Goal: Communication & Community: Answer question/provide support

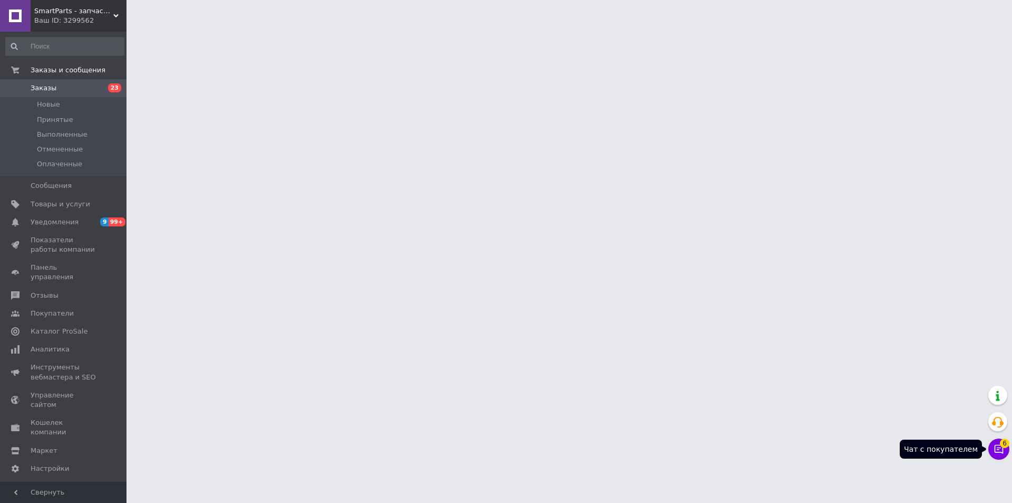
click at [998, 441] on button "Чат с покупателем 6" at bounding box center [999, 448] width 21 height 21
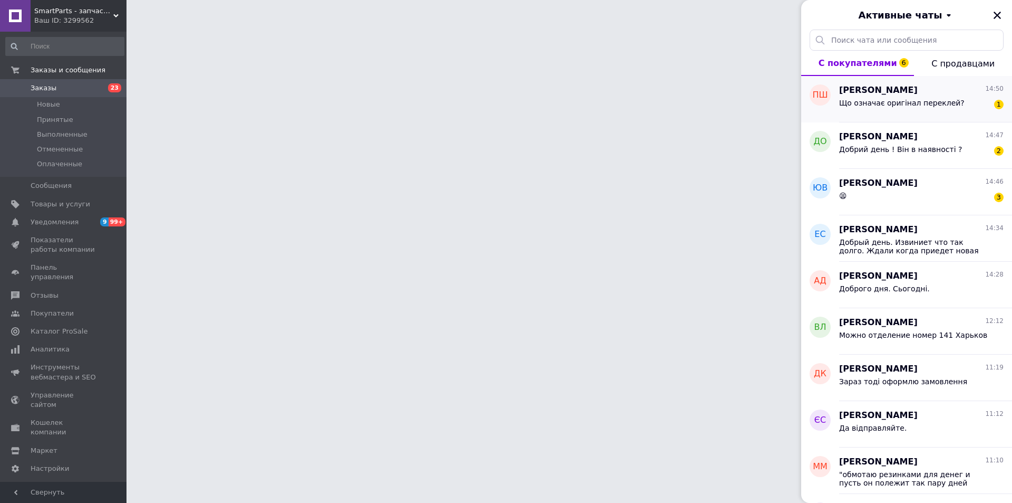
click at [906, 99] on span "Що означає оригінал переклей?" at bounding box center [901, 103] width 125 height 8
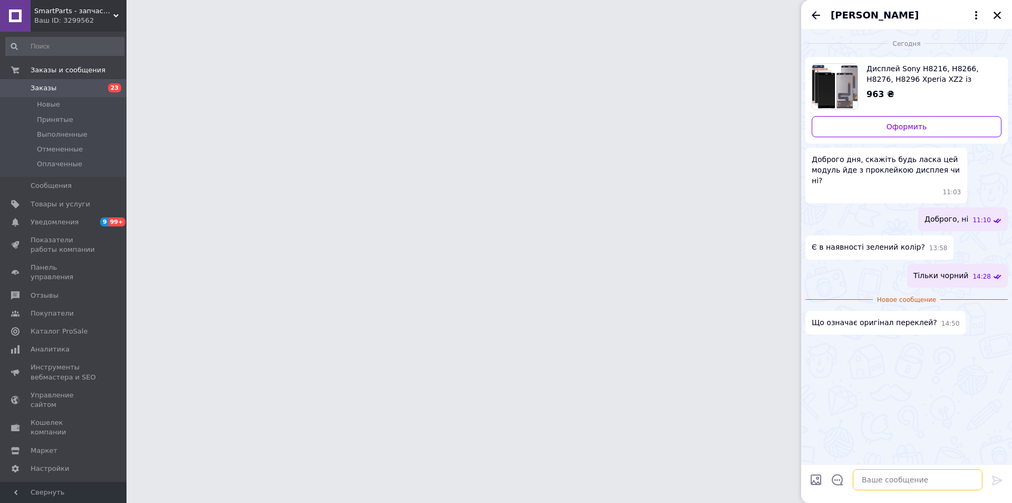
click at [900, 472] on textarea at bounding box center [918, 479] width 130 height 21
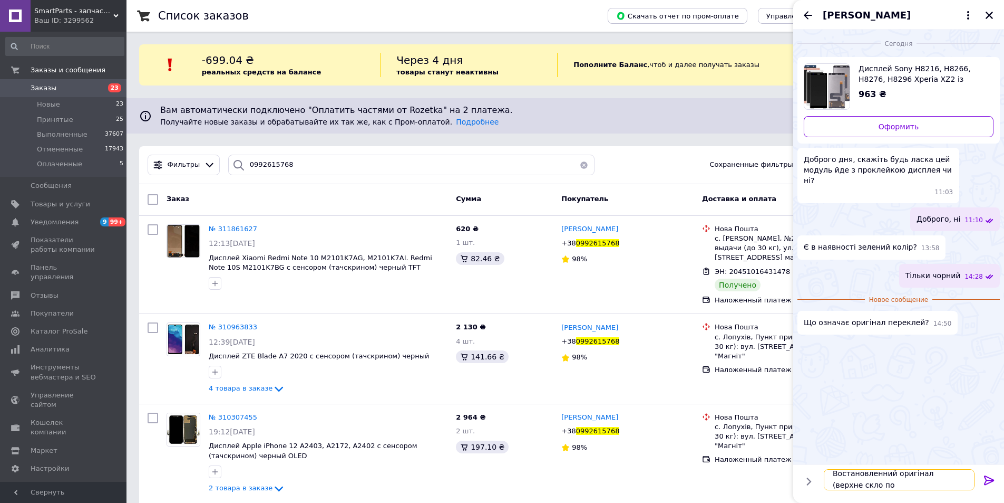
scroll to position [1, 0]
type textarea "Востановленний оригiнал (верхне скло побите помiняли)"
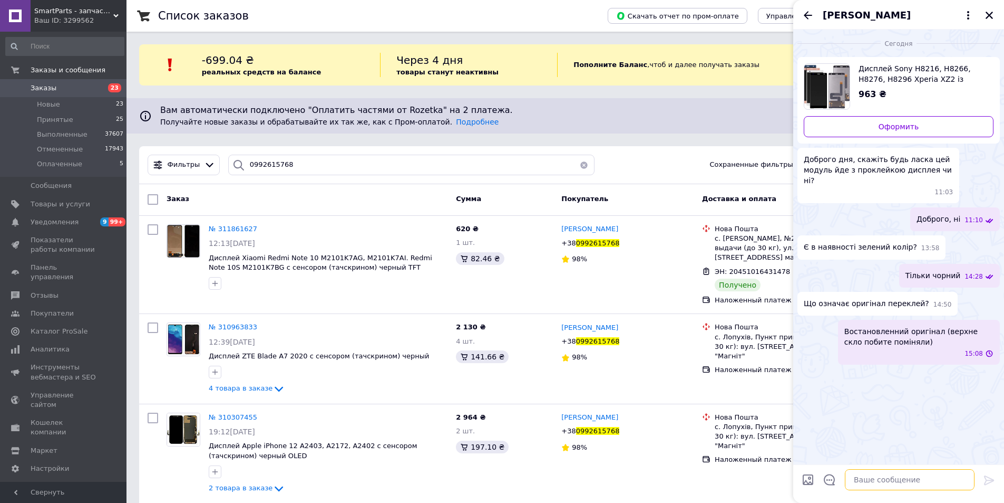
scroll to position [0, 0]
click at [804, 11] on icon "Назад" at bounding box center [808, 15] width 13 height 13
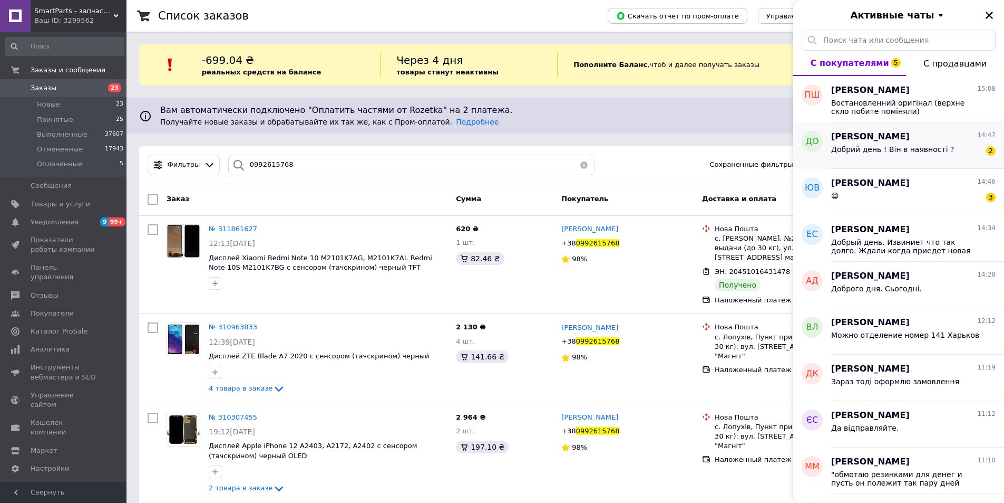
click at [895, 144] on div "Добрий день ! Він в наявності ? 2" at bounding box center [914, 151] width 165 height 17
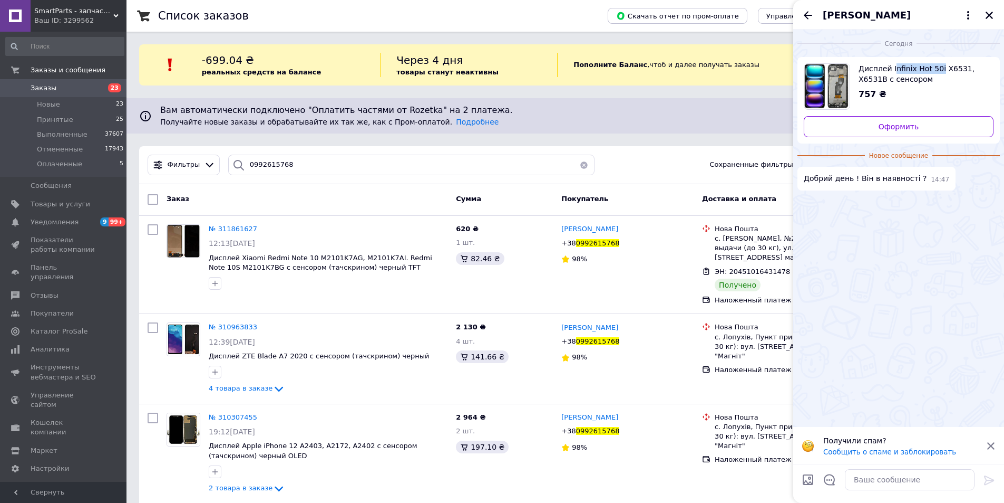
drag, startPoint x: 891, startPoint y: 61, endPoint x: 935, endPoint y: 70, distance: 45.1
click at [935, 70] on div "Дисплей Infinix Hot 50i X6531, X6531B с сенсором (тачскрином) черный с рамкой О…" at bounding box center [899, 100] width 202 height 86
drag, startPoint x: 890, startPoint y: 62, endPoint x: 935, endPoint y: 69, distance: 45.9
click at [935, 69] on div "Дисплей Infinix Hot 50i X6531, X6531B с сенсором (тачскрином) черный с рамкой О…" at bounding box center [899, 100] width 202 height 86
copy span "Infinix Hot 50i"
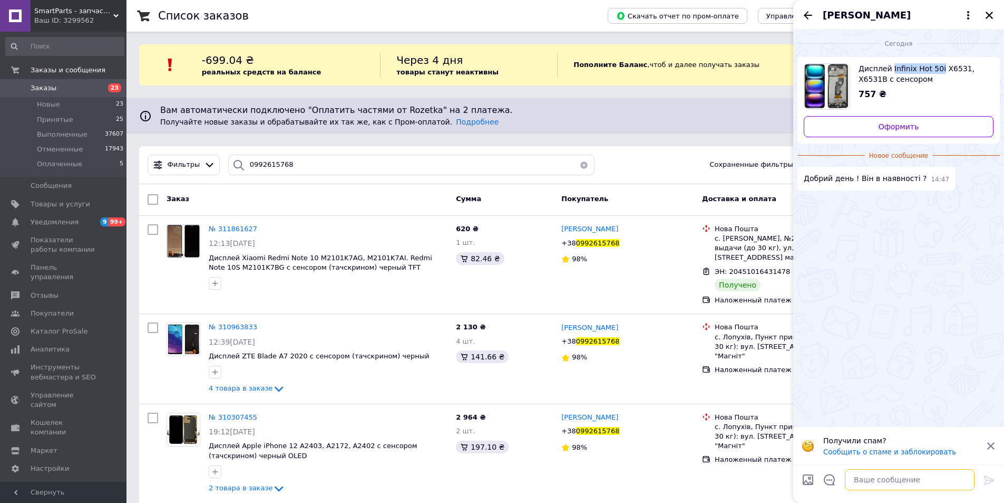
click at [924, 476] on textarea at bounding box center [910, 479] width 130 height 21
click at [898, 476] on textarea at bounding box center [910, 479] width 130 height 21
type textarea "Доброго, надаль зараз без рамки тiльки"
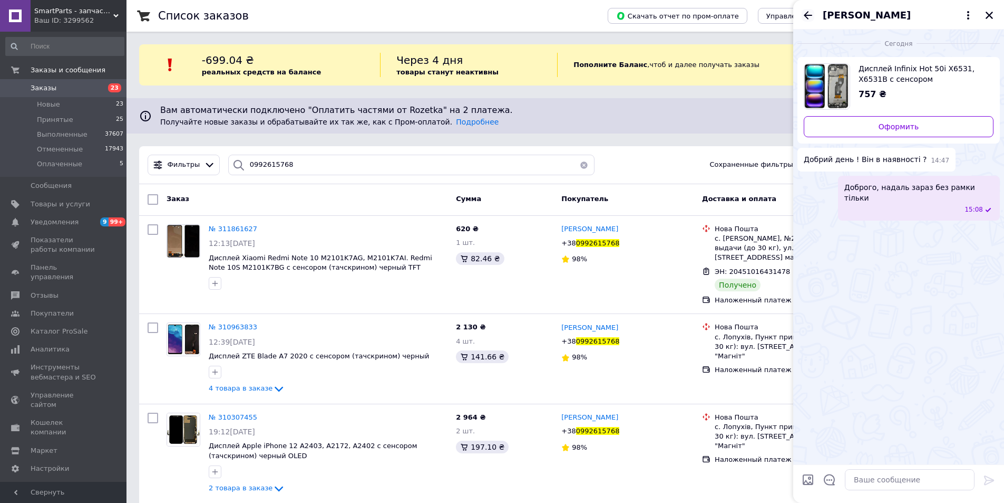
click at [804, 17] on icon "Назад" at bounding box center [808, 15] width 13 height 13
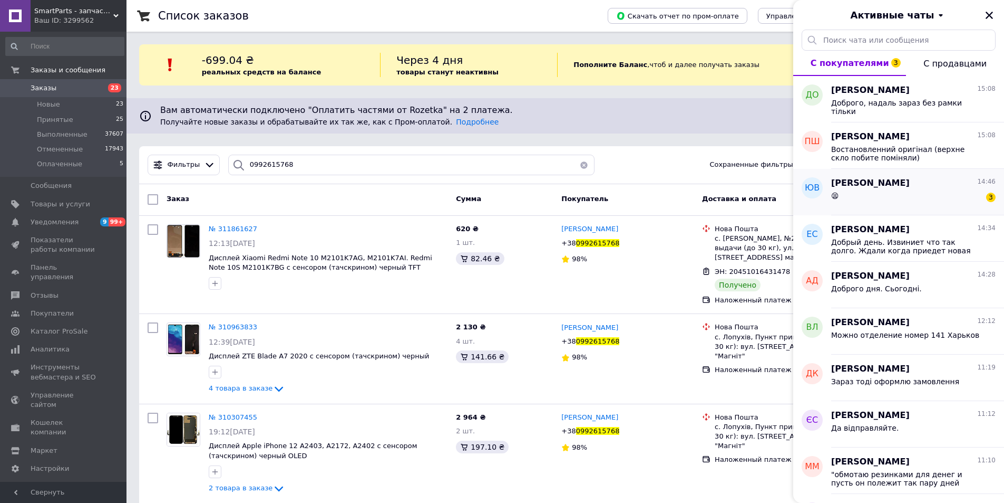
click at [876, 192] on div "😫 3" at bounding box center [914, 197] width 165 height 17
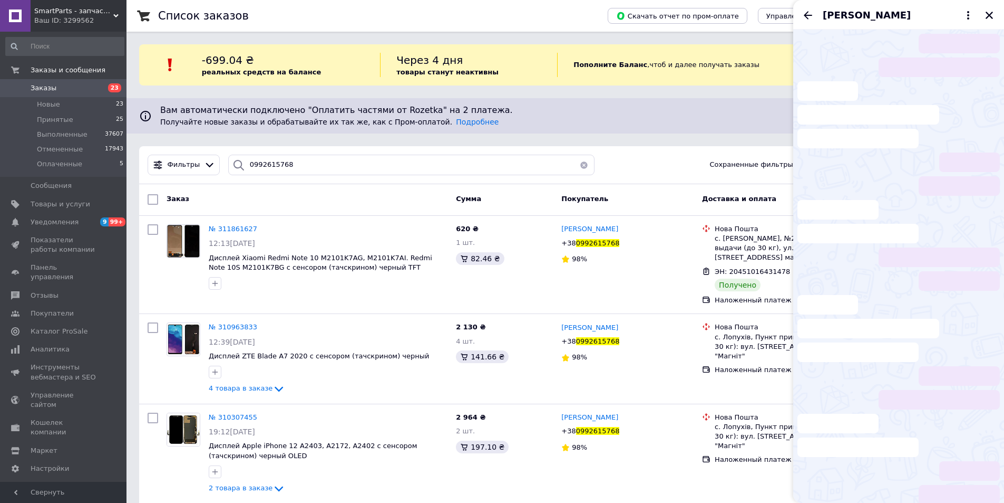
scroll to position [351, 0]
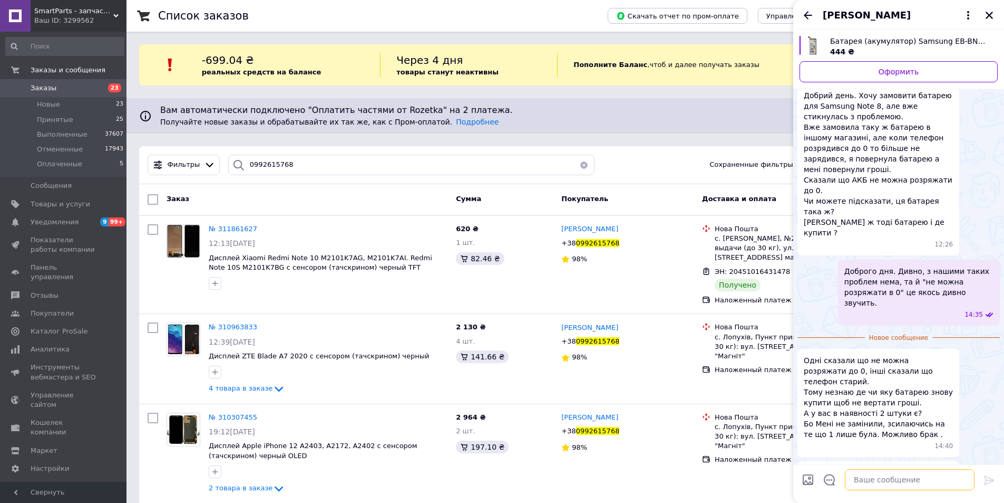
click at [877, 486] on textarea at bounding box center [910, 479] width 130 height 21
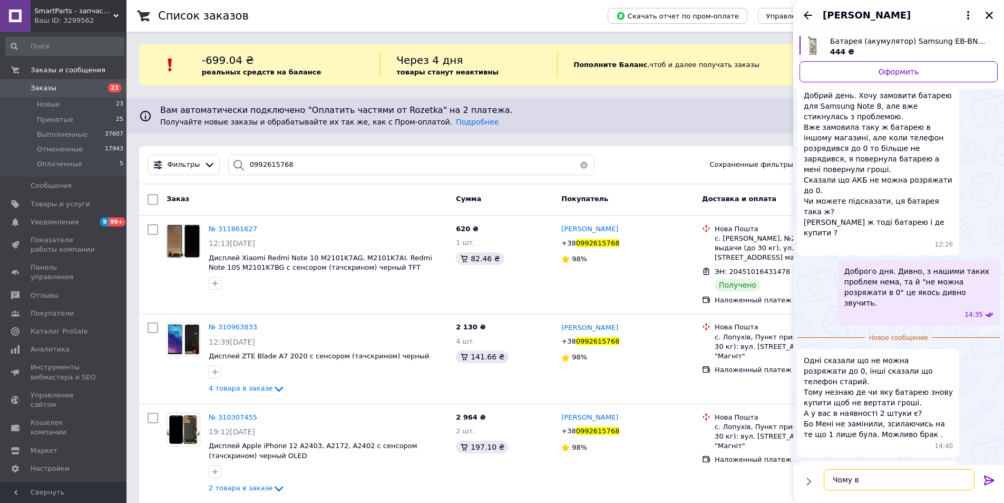
type textarea "Чому ви"
click at [950, 472] on textarea "У нас гарантiя 30 дн" at bounding box center [899, 479] width 151 height 21
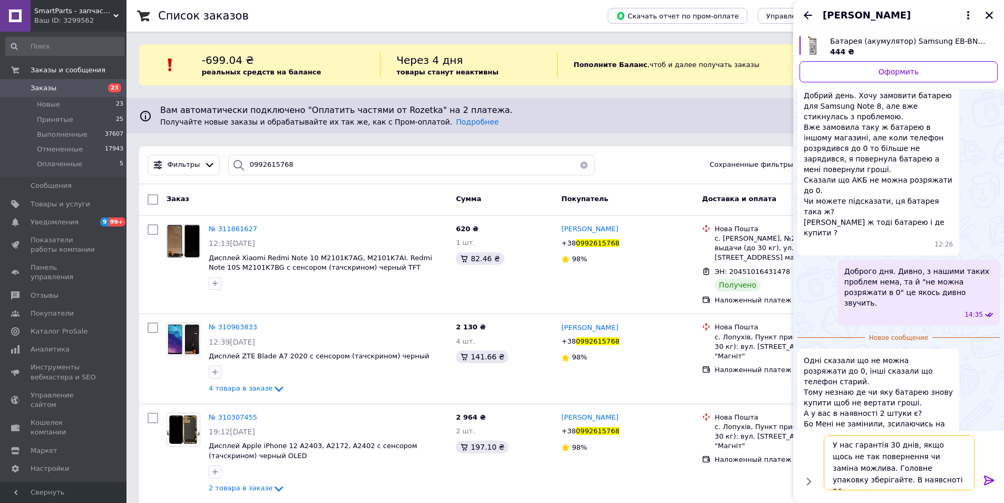
type textarea "У нас гарантiя 30 днiв, якщо щось не так повернення чи замiна можлива. Головне …"
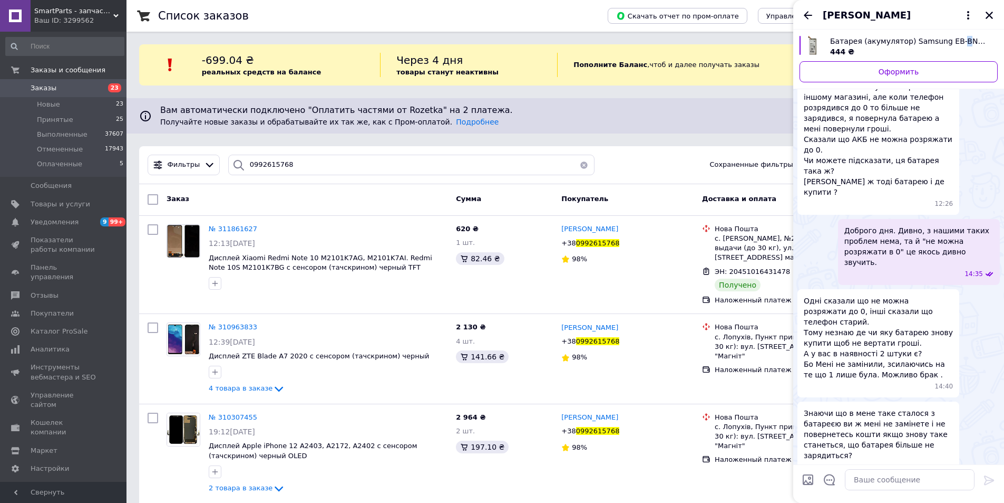
scroll to position [0, 0]
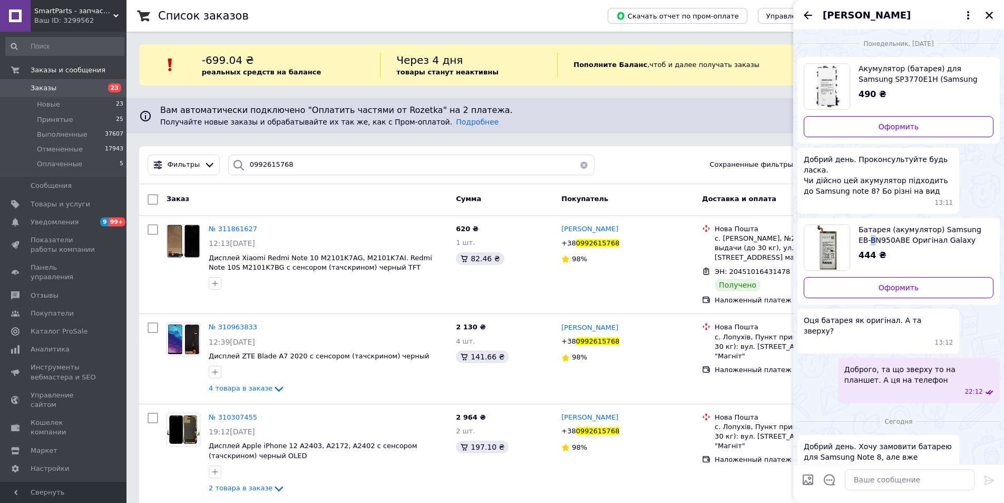
drag, startPoint x: 949, startPoint y: 35, endPoint x: 957, endPoint y: 49, distance: 16.1
click at [962, 41] on div "понедельник, [DATE] Акумулятор (батарея) для Samsung SP3770E1H (Samsung Galaxy …" at bounding box center [899, 219] width 211 height 378
click at [968, 249] on div "444 ₴" at bounding box center [922, 255] width 127 height 12
